Goal: Use online tool/utility

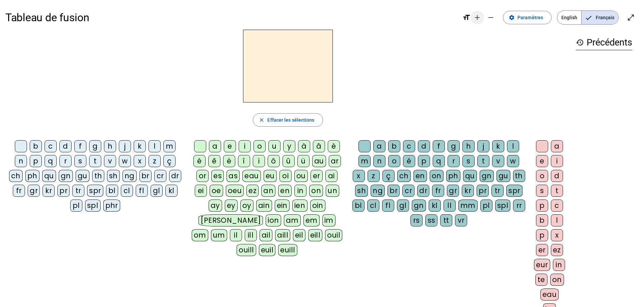
click at [426, 14] on mat-icon "add" at bounding box center [477, 17] width 8 height 8
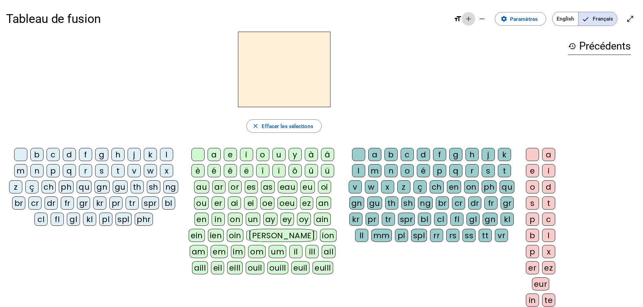
click at [426, 16] on mat-icon "add" at bounding box center [468, 19] width 8 height 8
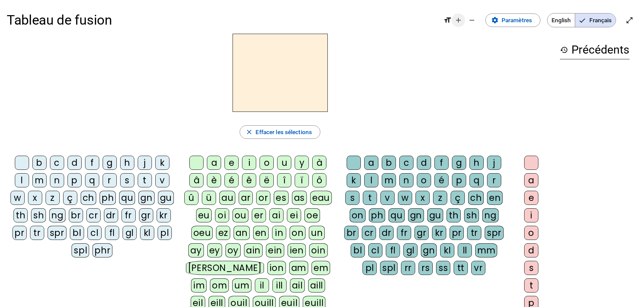
click at [426, 21] on mat-icon "add" at bounding box center [458, 20] width 8 height 8
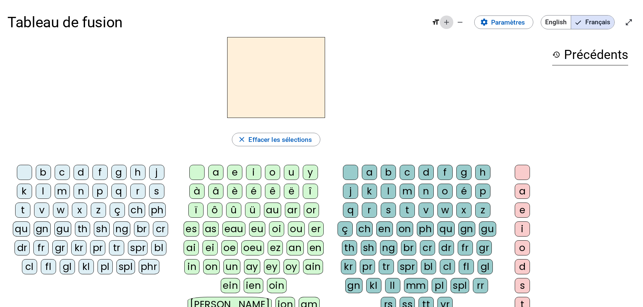
click at [426, 26] on mat-icon "add" at bounding box center [446, 22] width 8 height 8
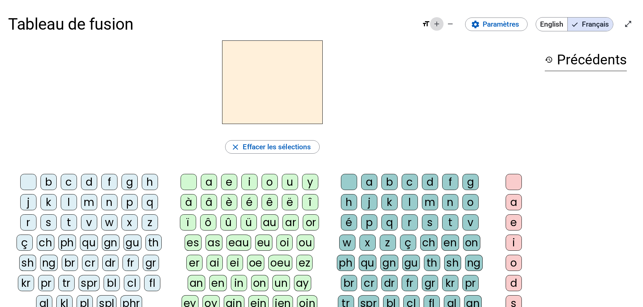
click at [426, 25] on mat-icon "add" at bounding box center [436, 24] width 8 height 8
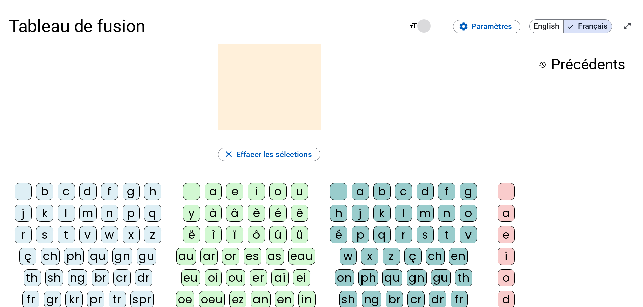
click at [423, 29] on mat-icon "add" at bounding box center [424, 26] width 8 height 8
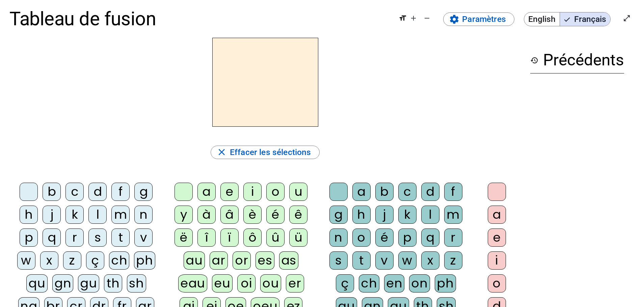
scroll to position [10, 0]
click at [123, 186] on div "m" at bounding box center [120, 214] width 18 height 18
click at [204, 186] on div "a" at bounding box center [206, 191] width 18 height 18
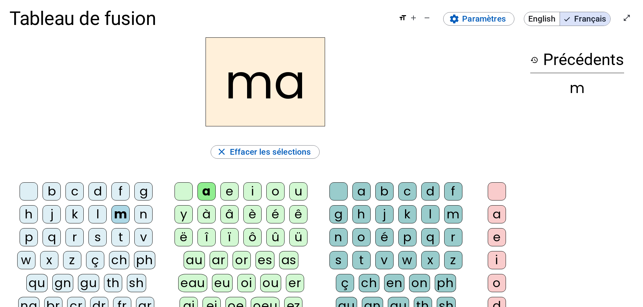
click at [96, 186] on div "l" at bounding box center [97, 214] width 18 height 18
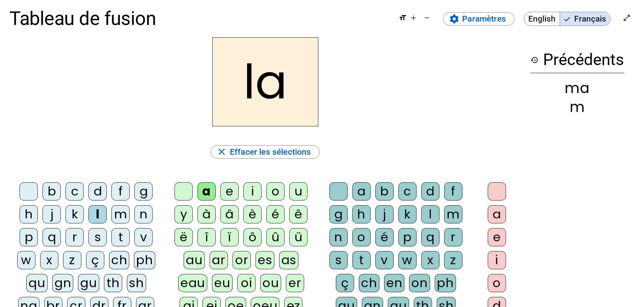
click at [226, 186] on div "e" at bounding box center [229, 191] width 18 height 18
click at [101, 186] on div "d" at bounding box center [97, 191] width 18 height 18
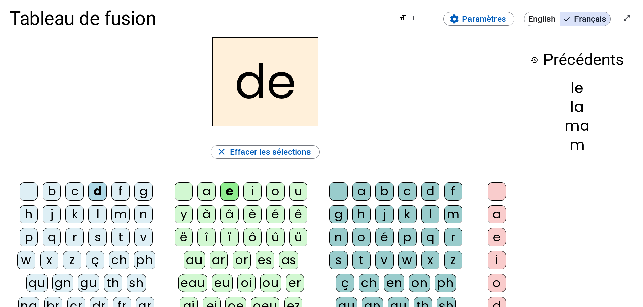
click at [125, 186] on div "t" at bounding box center [120, 237] width 18 height 18
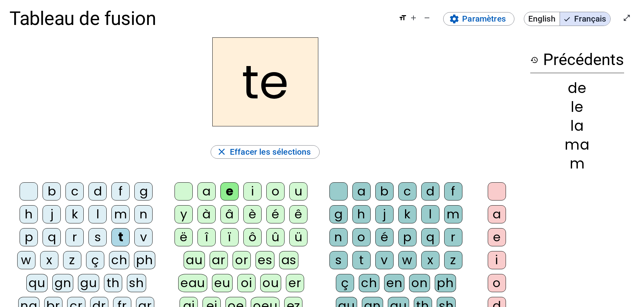
click at [289, 186] on div "u" at bounding box center [298, 191] width 18 height 18
click at [208, 186] on letter-bubble "a" at bounding box center [208, 193] width 23 height 23
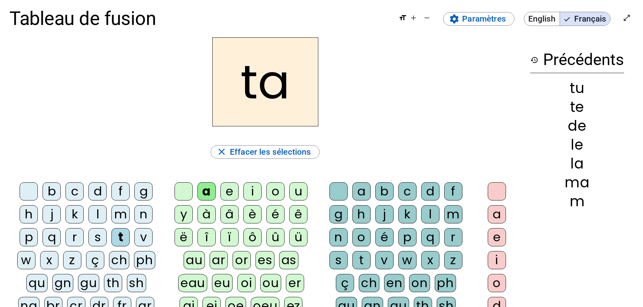
click at [226, 186] on div "e" at bounding box center [229, 191] width 18 height 18
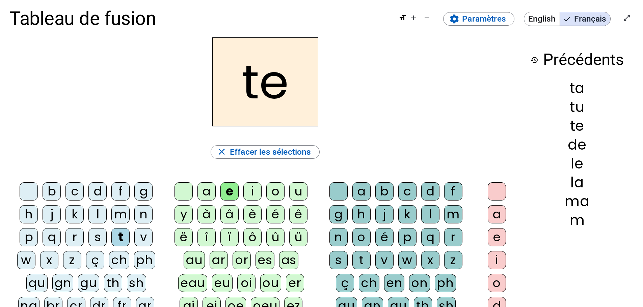
click at [119, 186] on div "m" at bounding box center [120, 214] width 18 height 18
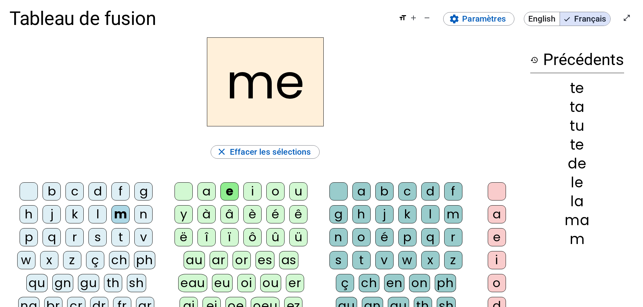
click at [210, 186] on div "a" at bounding box center [206, 191] width 18 height 18
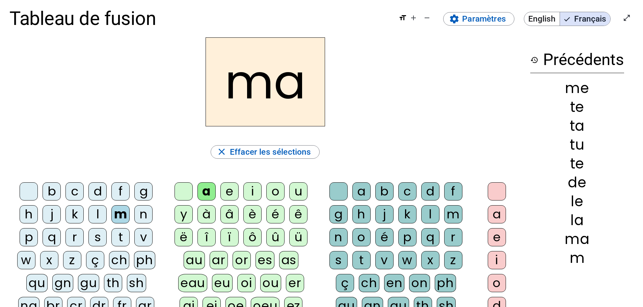
click at [426, 186] on div "l" at bounding box center [430, 214] width 18 height 18
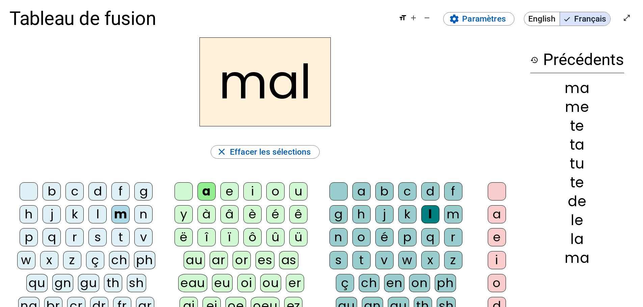
click at [362, 186] on div "o" at bounding box center [361, 237] width 18 height 18
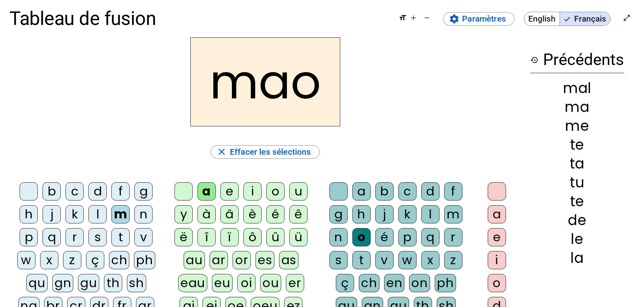
click at [362, 186] on div "o" at bounding box center [361, 237] width 18 height 18
click at [426, 186] on div "l" at bounding box center [430, 214] width 18 height 18
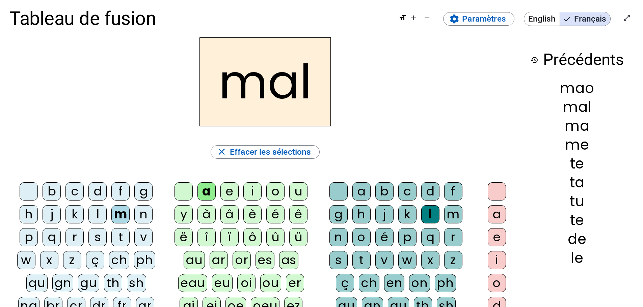
click at [426, 186] on div "o" at bounding box center [496, 283] width 18 height 18
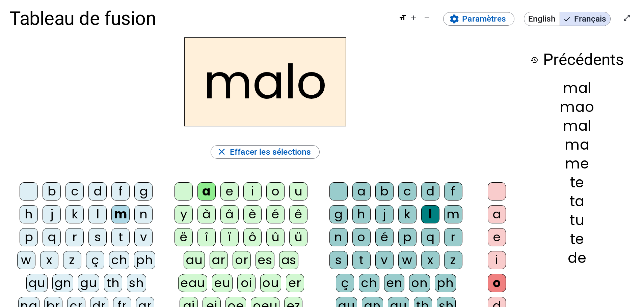
click at [426, 186] on div at bounding box center [496, 191] width 18 height 18
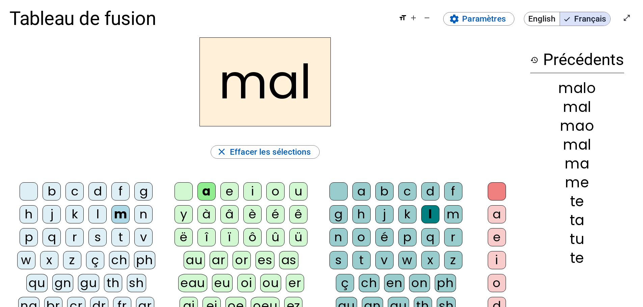
click at [345, 185] on div at bounding box center [338, 191] width 18 height 18
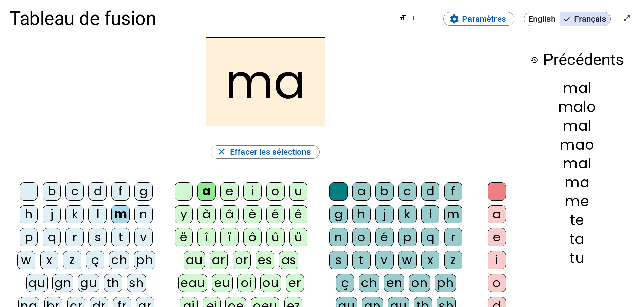
click at [97, 186] on div "l" at bounding box center [97, 214] width 18 height 18
